Goal: Information Seeking & Learning: Get advice/opinions

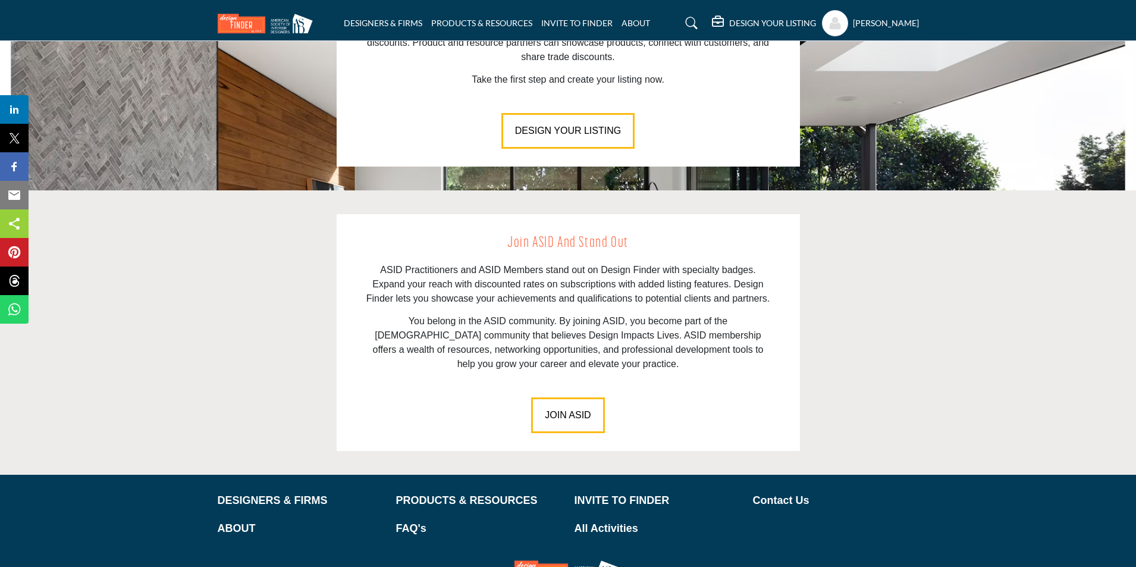
scroll to position [1591, 0]
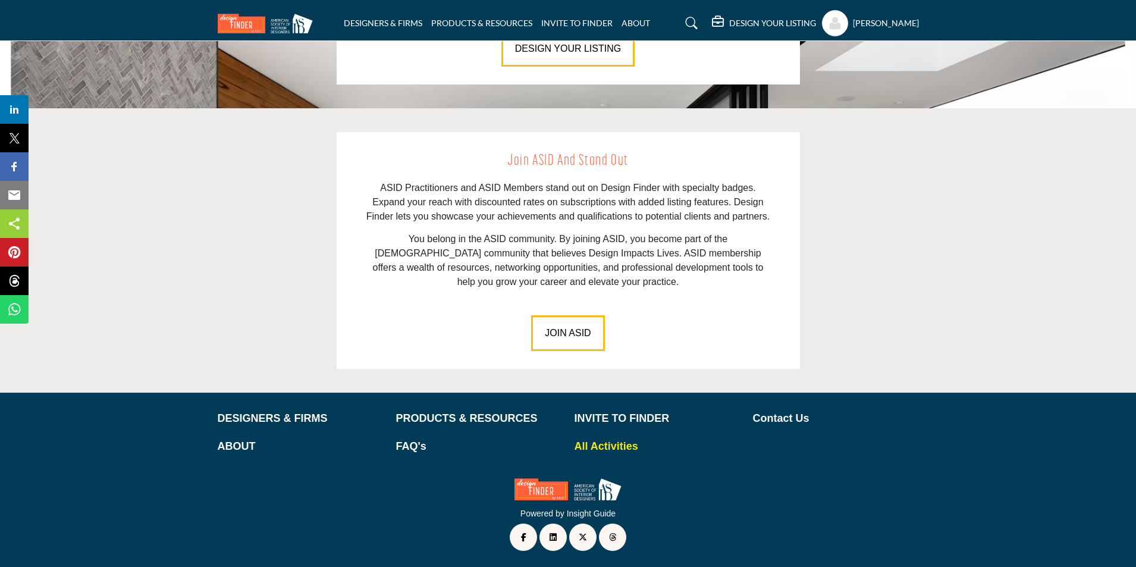
click at [622, 441] on p "All Activities" at bounding box center [658, 446] width 166 height 16
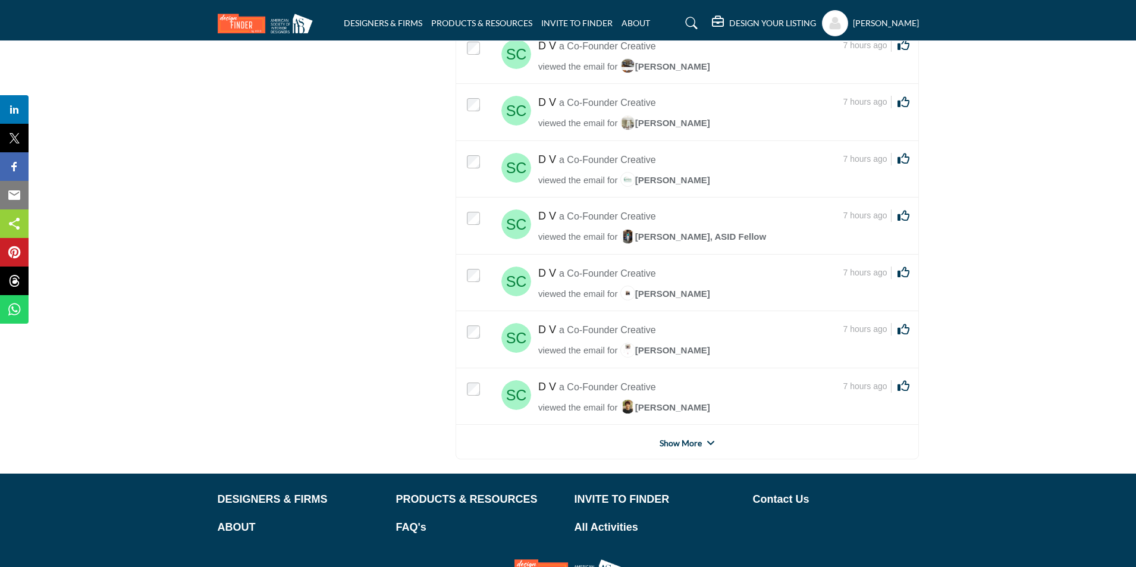
scroll to position [2641, 0]
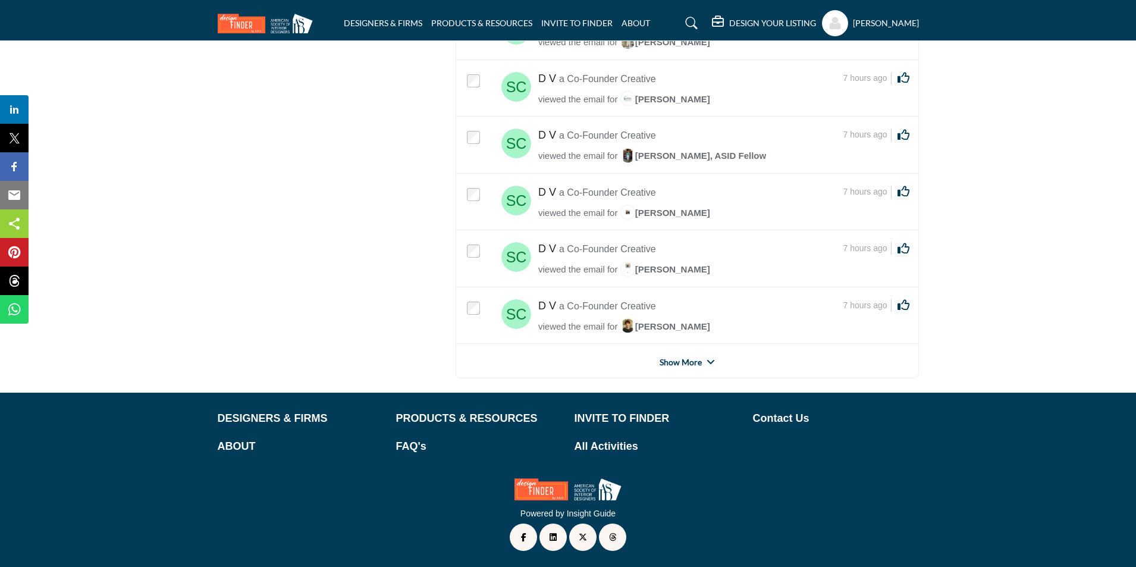
click at [685, 362] on link "Show More" at bounding box center [681, 362] width 42 height 12
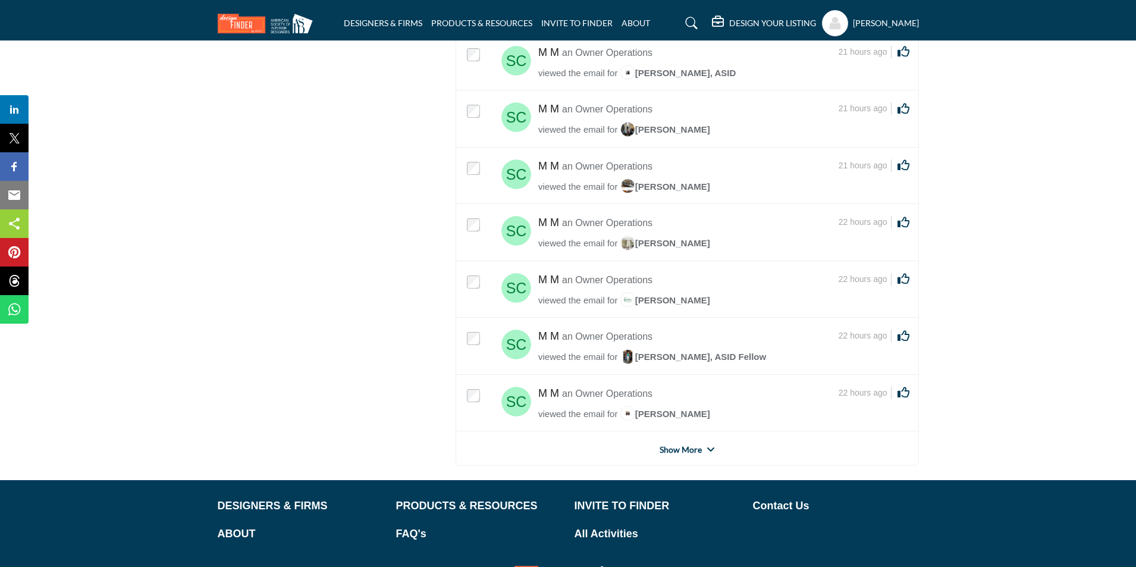
scroll to position [5478, 0]
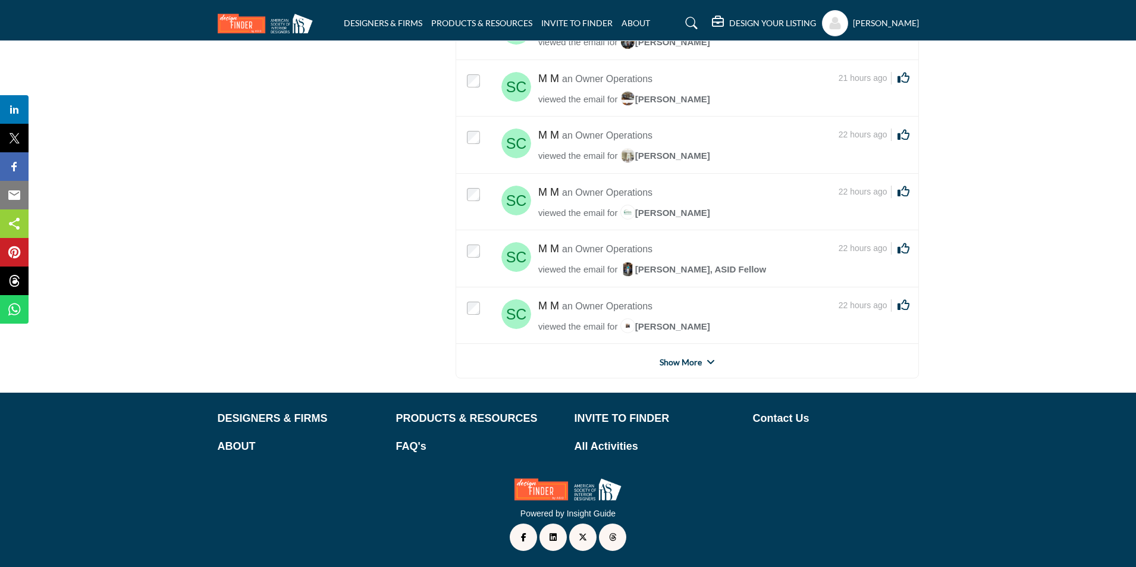
click at [693, 360] on link "Show More" at bounding box center [681, 362] width 42 height 12
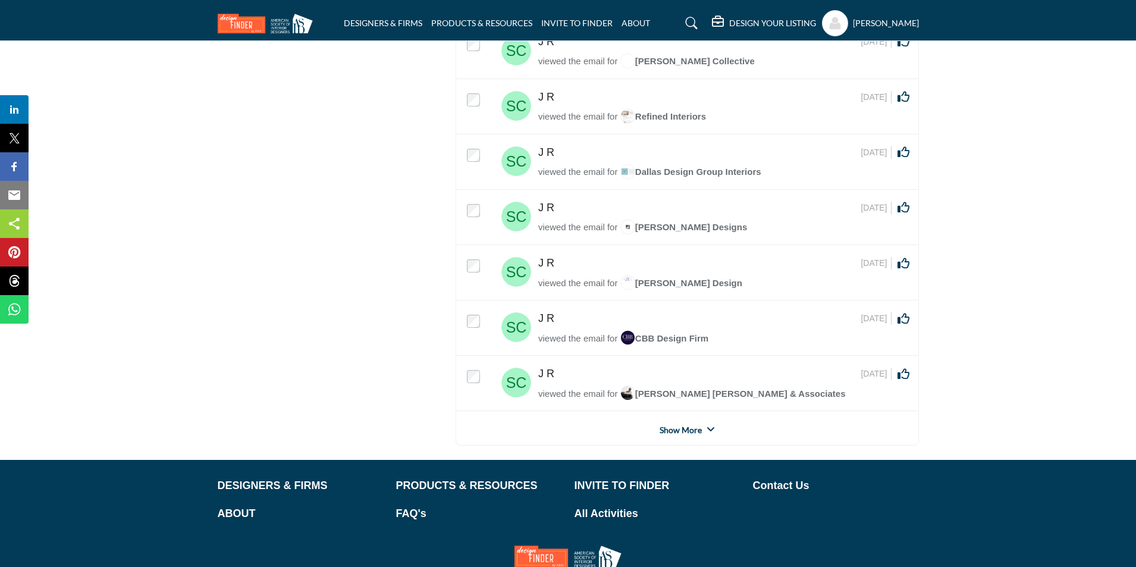
scroll to position [8274, 0]
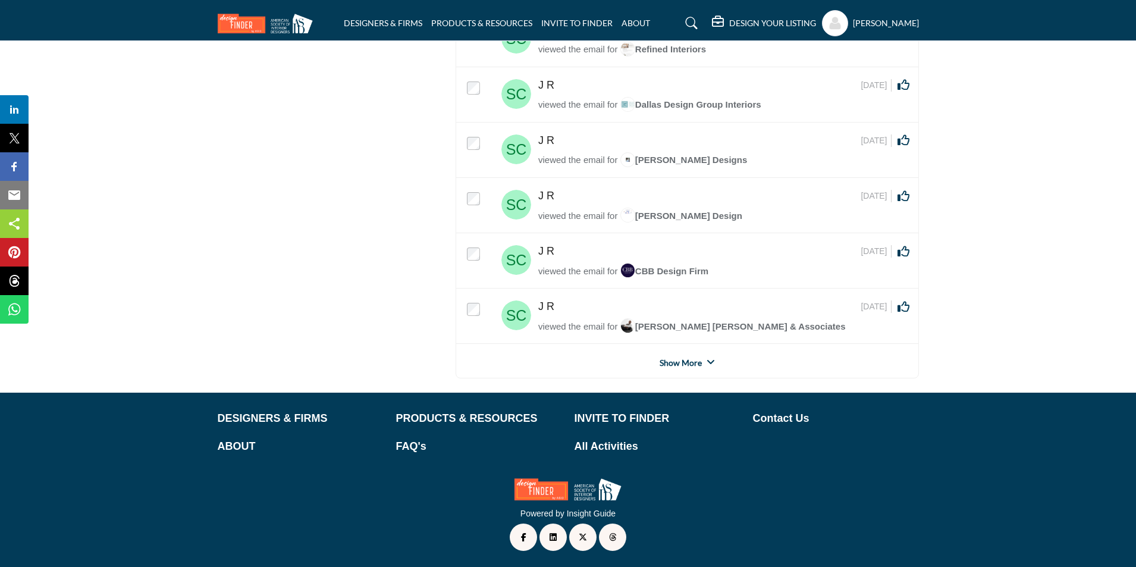
click at [693, 361] on link "Show More" at bounding box center [681, 363] width 42 height 12
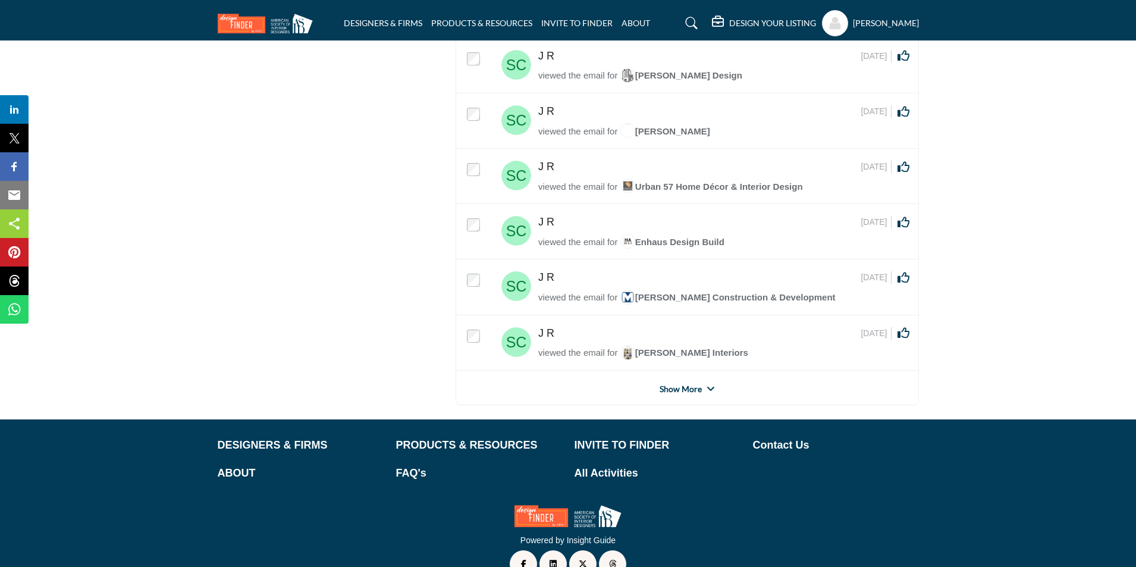
scroll to position [11046, 0]
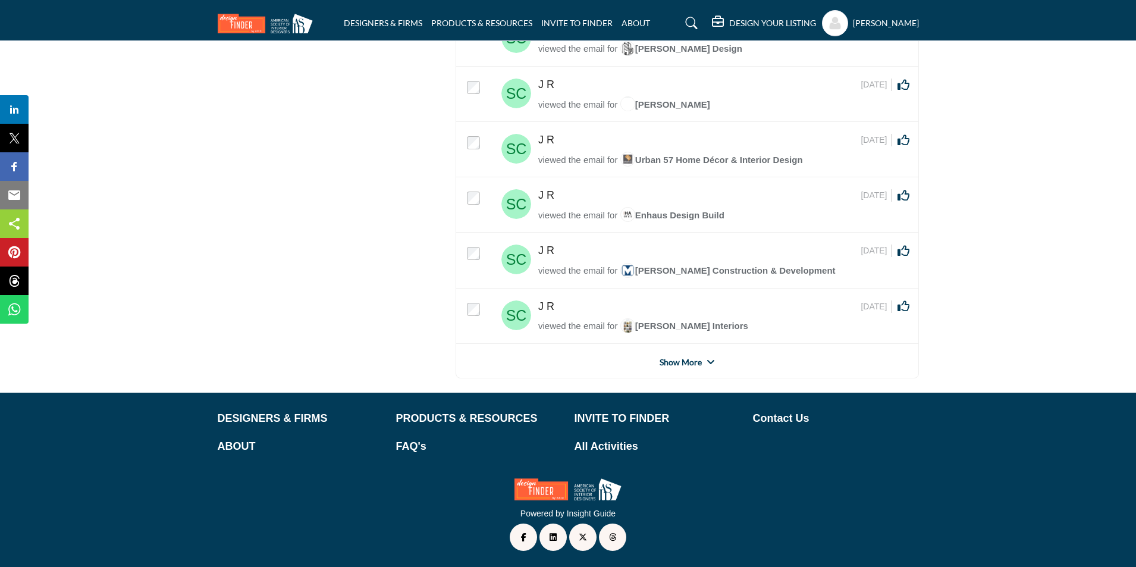
click at [683, 361] on link "Show More" at bounding box center [681, 362] width 42 height 12
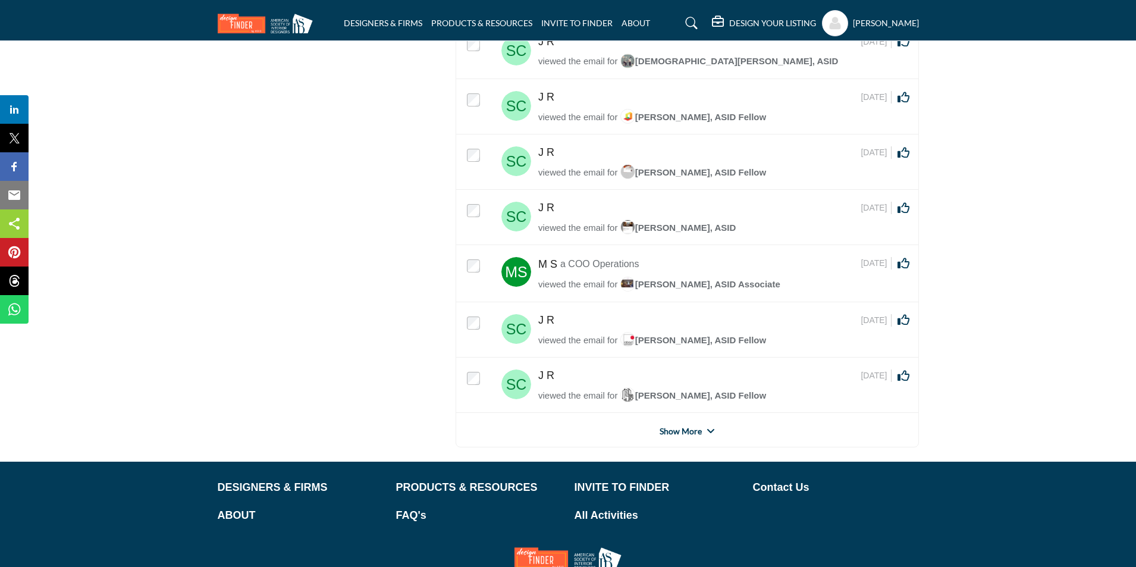
scroll to position [13834, 0]
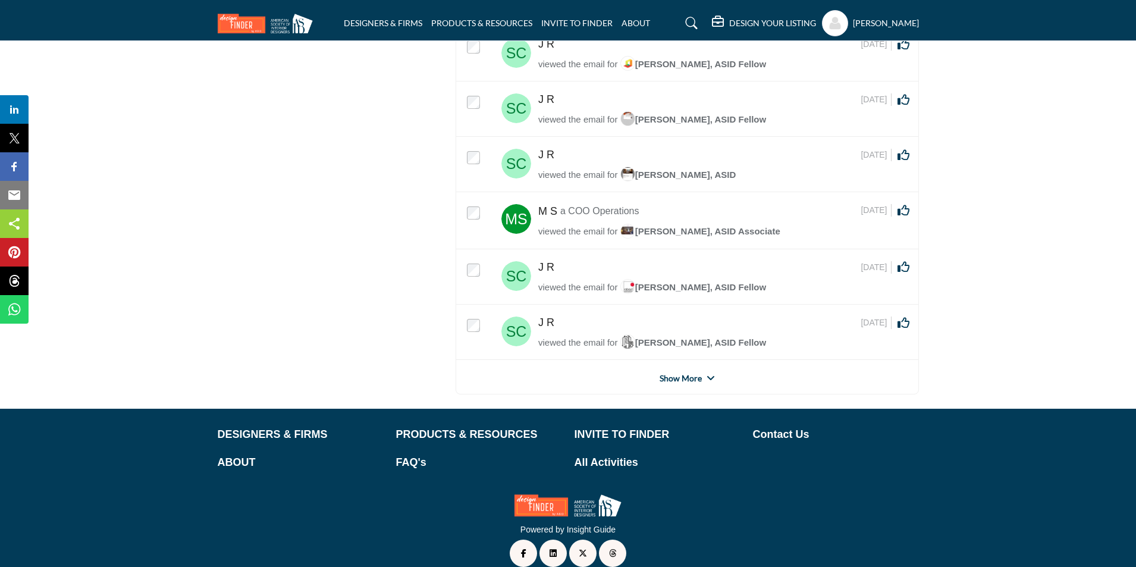
click at [679, 372] on link "Show More" at bounding box center [681, 378] width 42 height 12
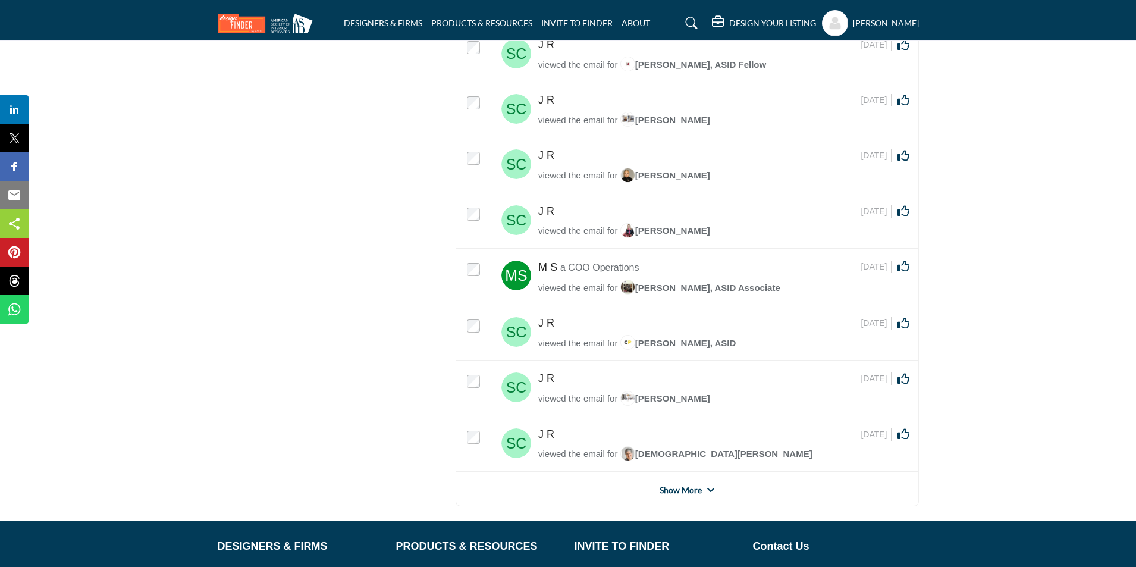
scroll to position [16611, 0]
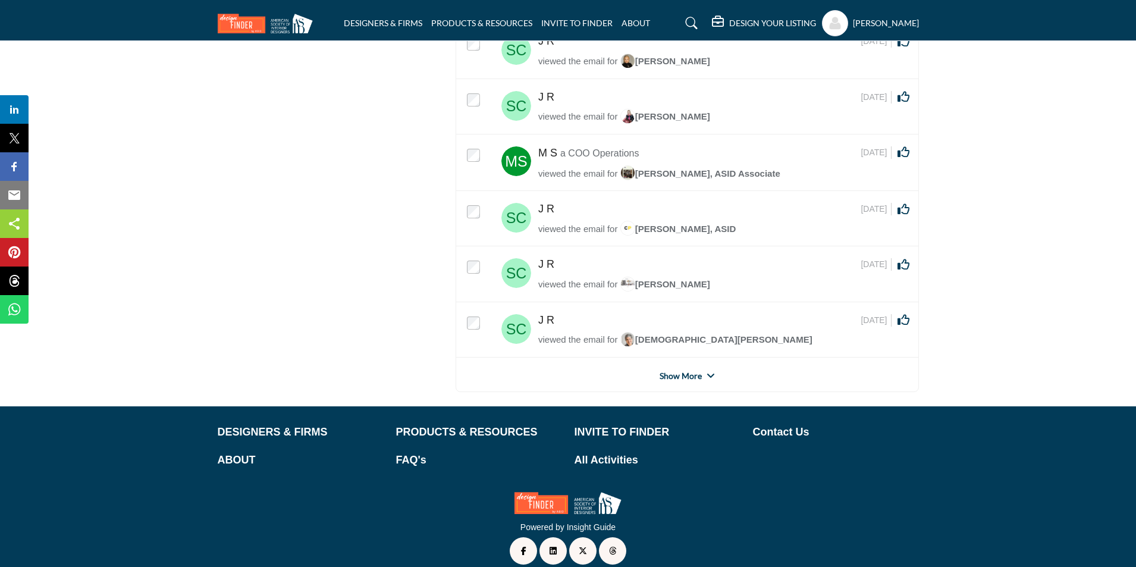
click at [662, 370] on link "Show More" at bounding box center [681, 376] width 42 height 12
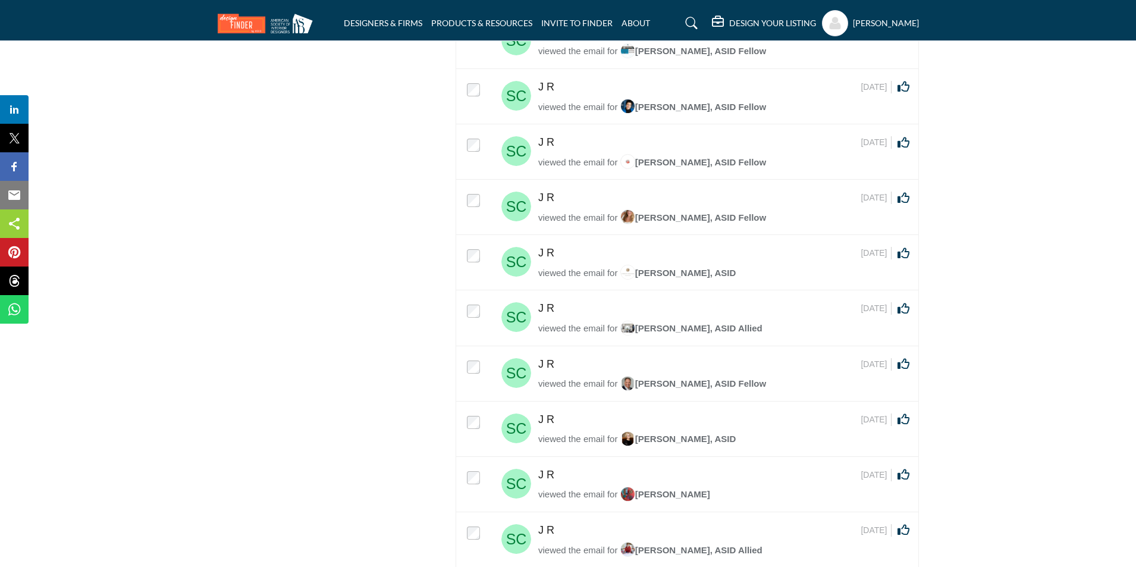
scroll to position [15421, 0]
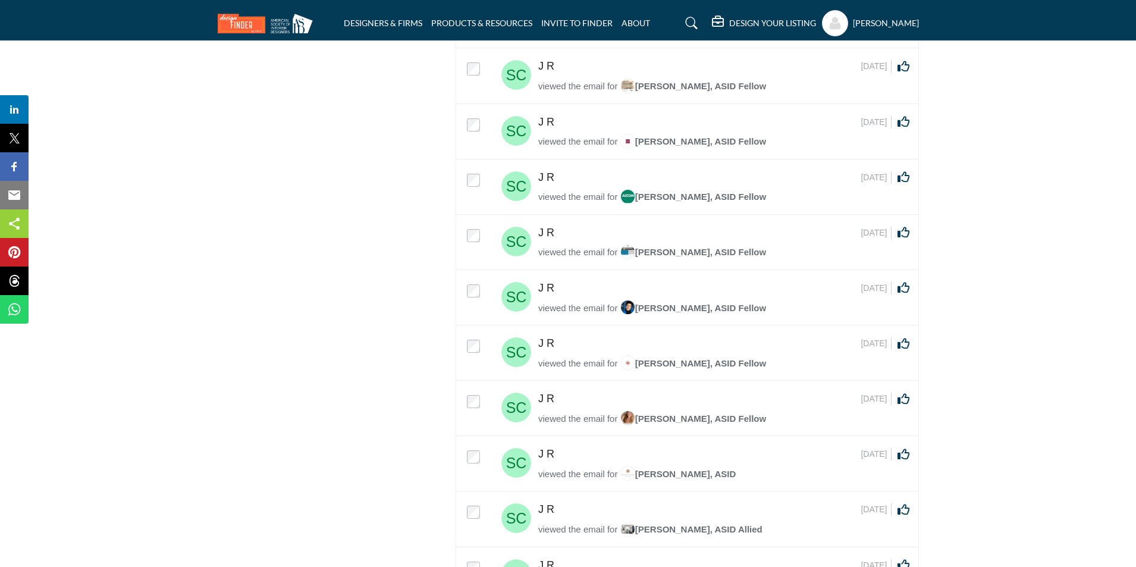
click at [259, 24] on img at bounding box center [268, 24] width 101 height 20
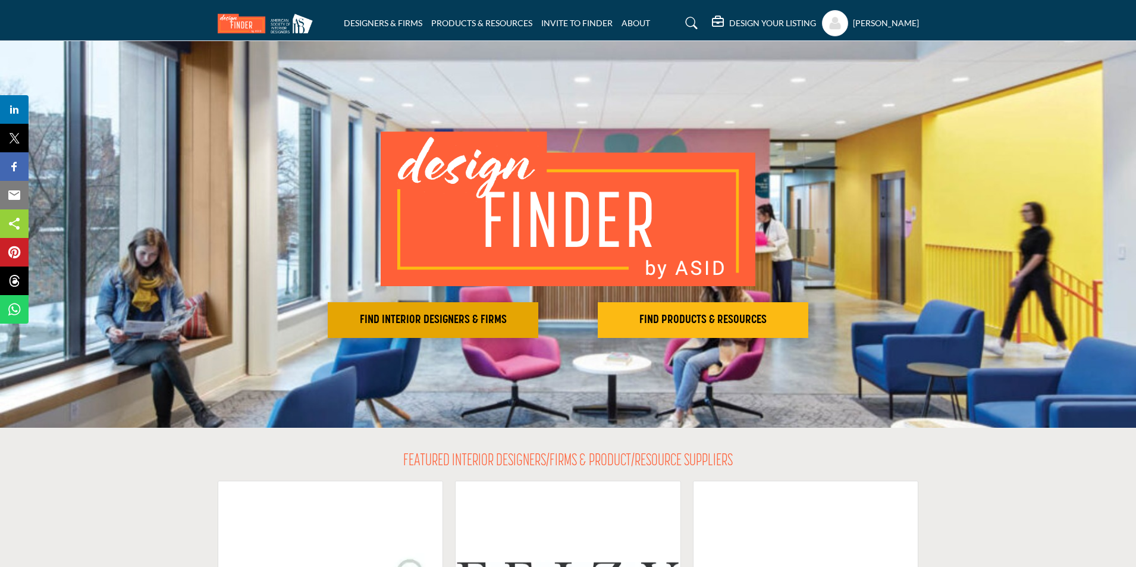
click at [423, 317] on h2 "FIND INTERIOR DESIGNERS & FIRMS" at bounding box center [432, 320] width 203 height 14
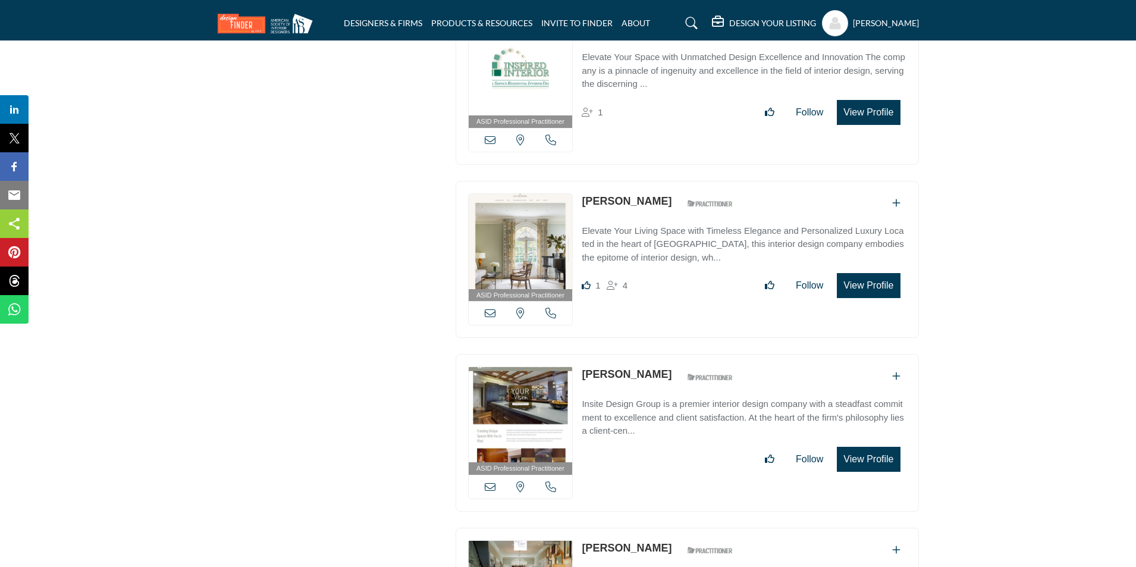
scroll to position [2319, 0]
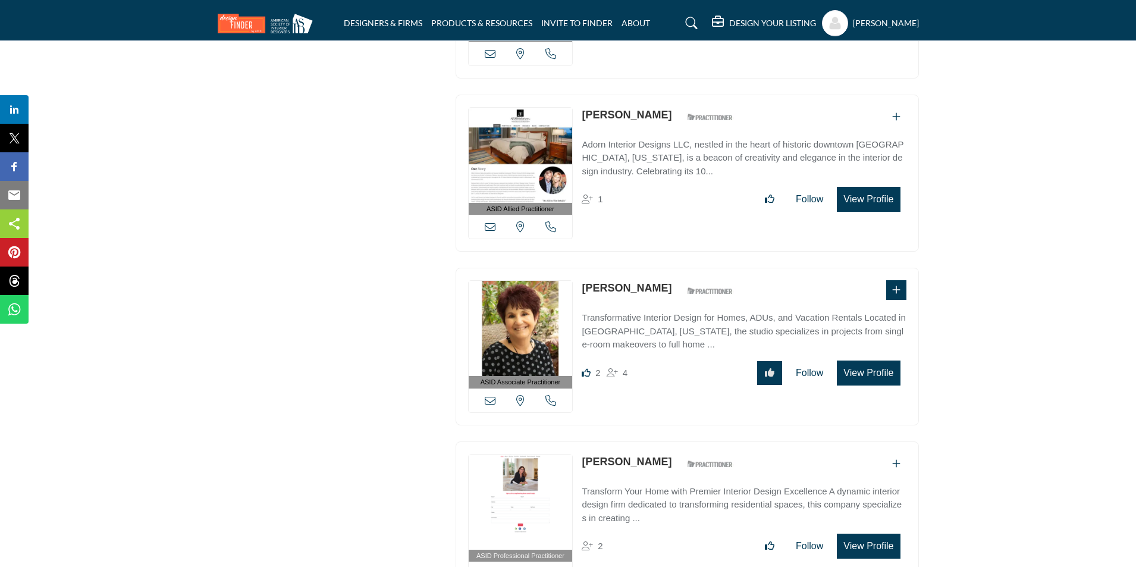
click at [618, 282] on link "Karen Steinberg" at bounding box center [627, 288] width 90 height 12
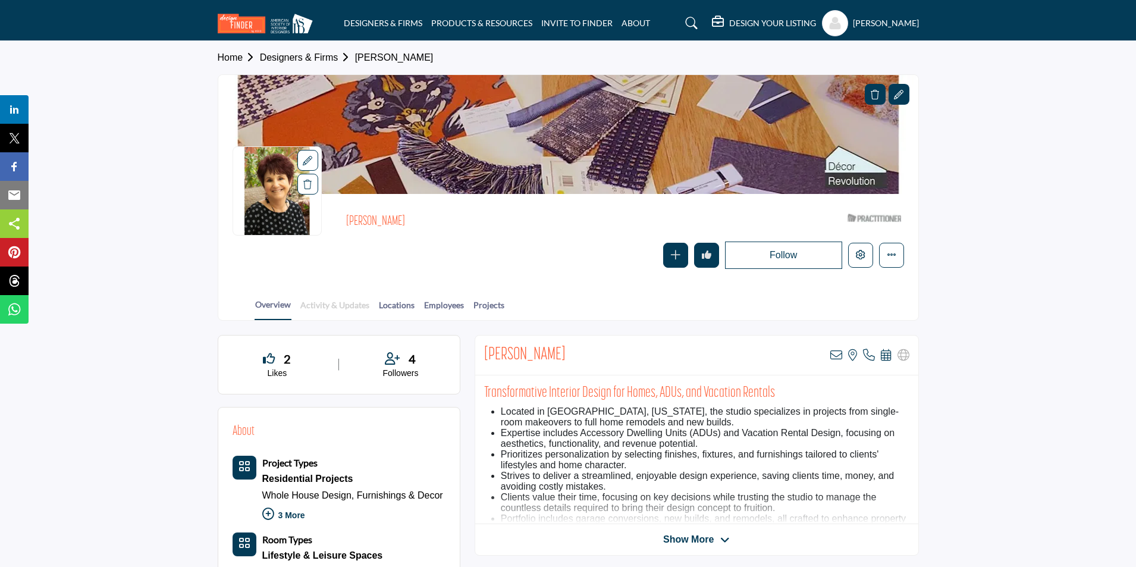
click at [334, 309] on link "Activity & Updates" at bounding box center [335, 309] width 70 height 21
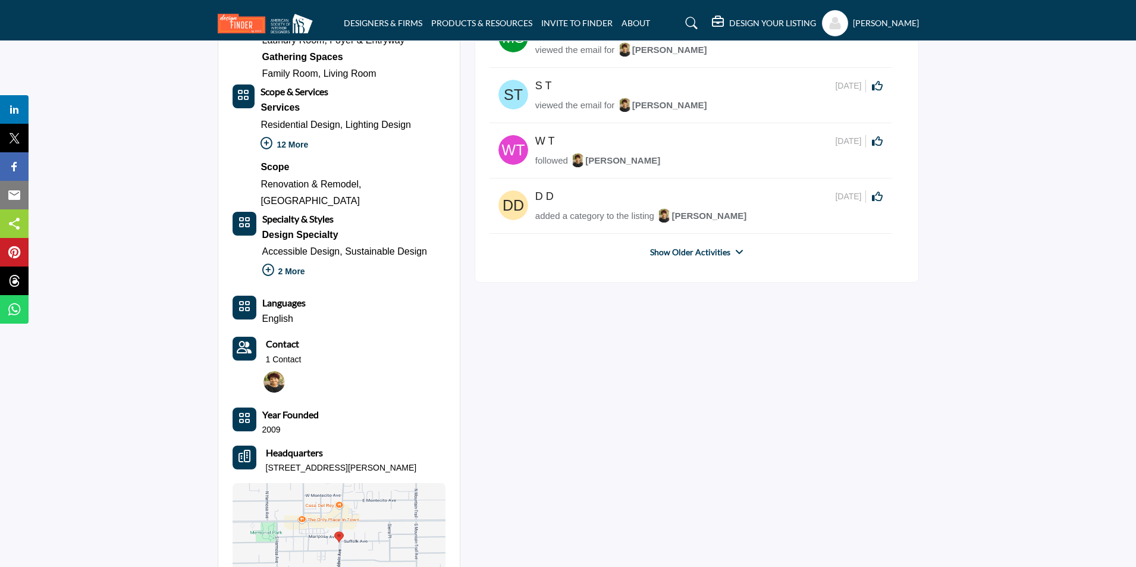
scroll to position [638, 0]
click at [674, 253] on link "Show Older Activities" at bounding box center [690, 253] width 80 height 12
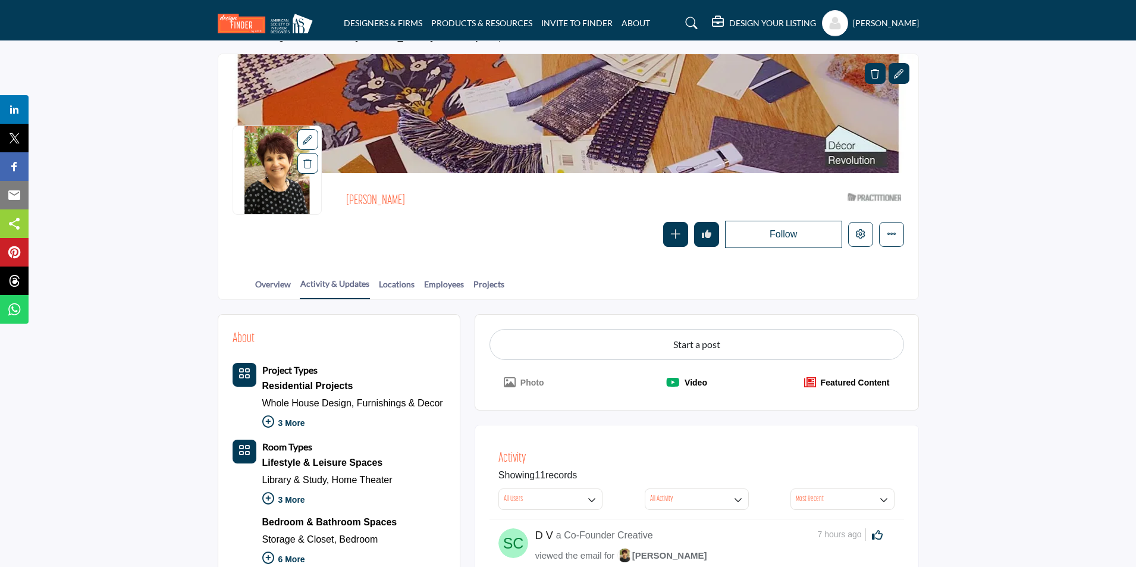
scroll to position [0, 0]
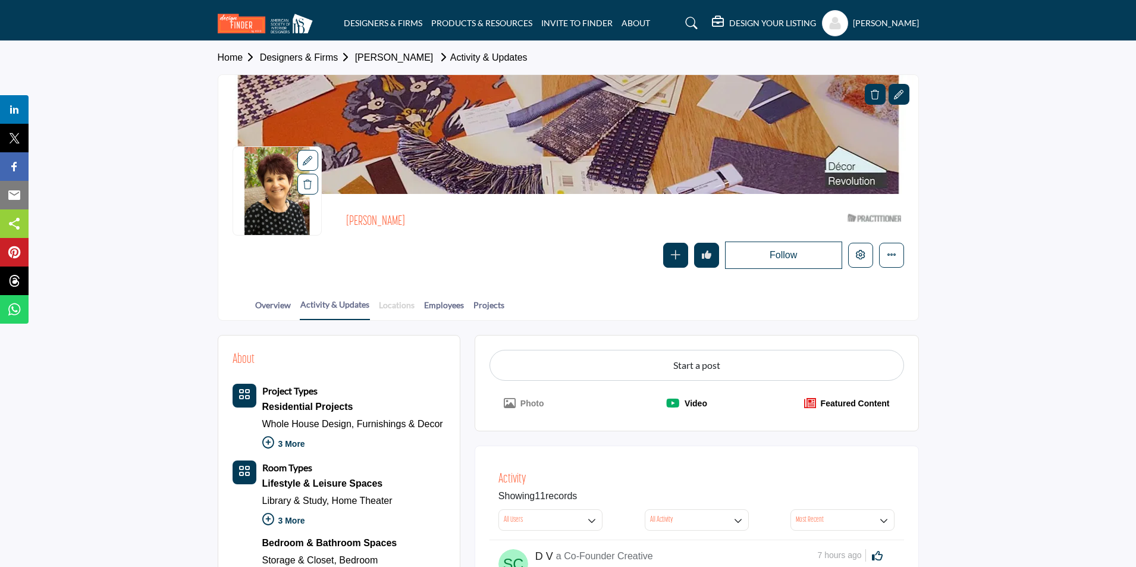
click at [394, 306] on link "Locations" at bounding box center [396, 309] width 37 height 21
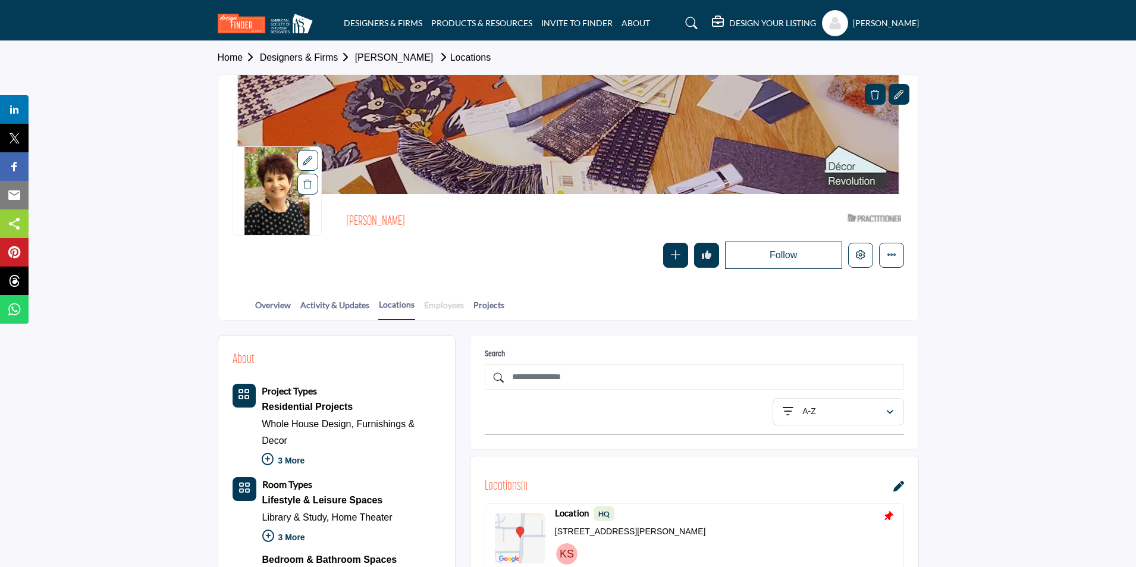
click at [438, 302] on link "Employees" at bounding box center [443, 309] width 41 height 21
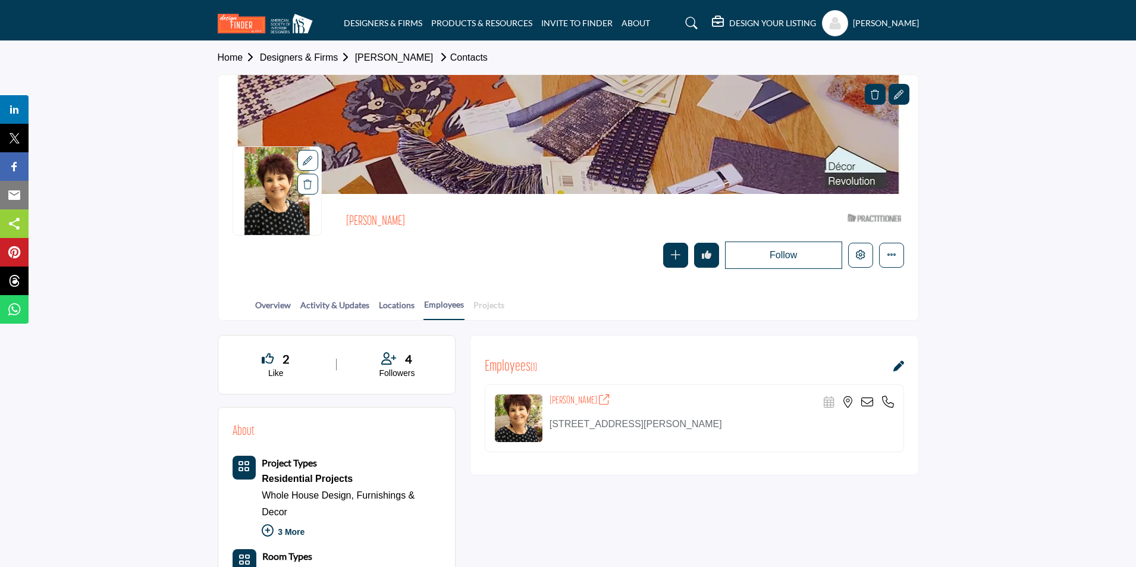
click at [488, 310] on link "Projects" at bounding box center [489, 309] width 32 height 21
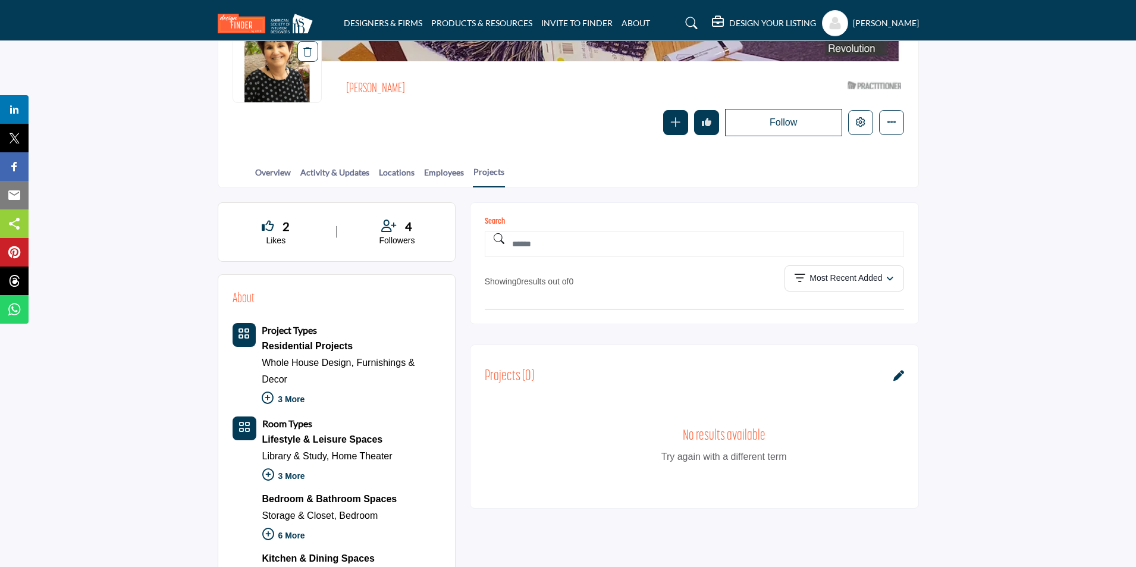
scroll to position [119, 0]
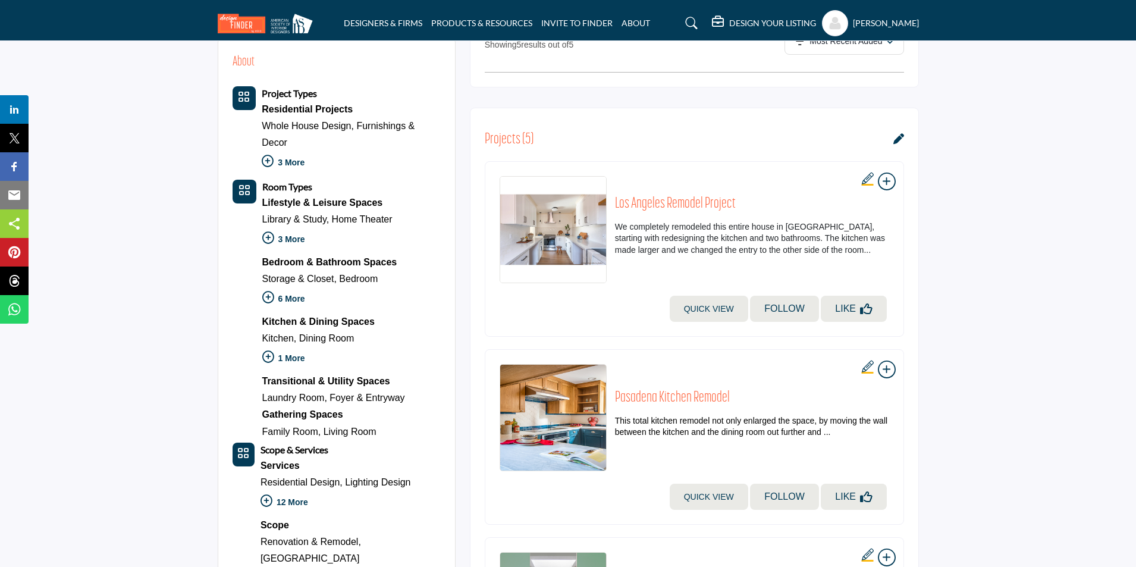
scroll to position [416, 0]
